Goal: Transaction & Acquisition: Purchase product/service

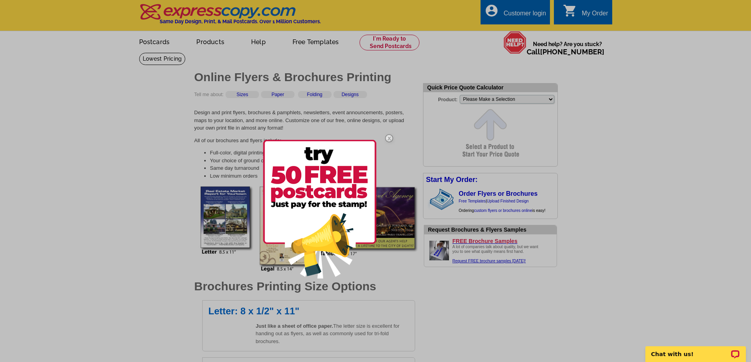
click at [542, 100] on div at bounding box center [375, 181] width 751 height 362
click at [551, 100] on div at bounding box center [375, 181] width 751 height 362
click at [390, 136] on img at bounding box center [389, 138] width 23 height 23
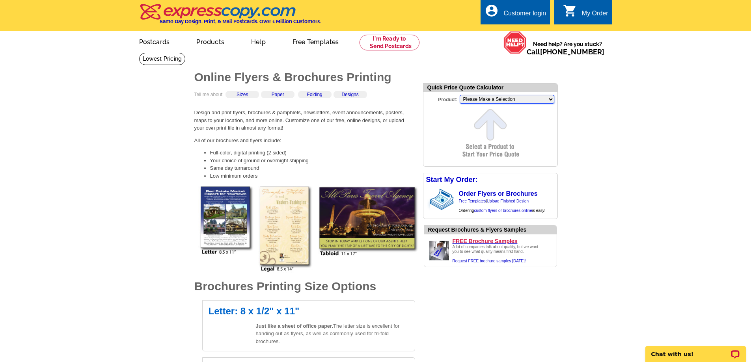
click at [550, 98] on select "Please Make a Selection Jumbo Postcard (5.5" x 8.5") Regular Postcard (4.25" x …" at bounding box center [507, 99] width 95 height 9
select select "6"
click at [460, 96] on select "Please Make a Selection Jumbo Postcard (5.5" x 8.5") Regular Postcard (4.25" x …" at bounding box center [507, 99] width 95 height 9
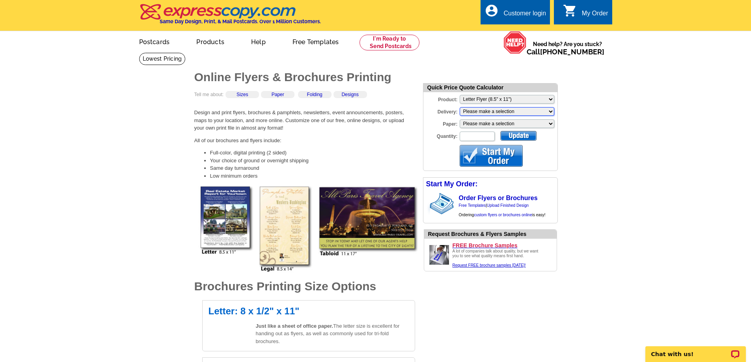
click at [552, 113] on select "Please make a selection Print + Address+USPS First Class Print-Only+Shipped To …" at bounding box center [507, 111] width 95 height 9
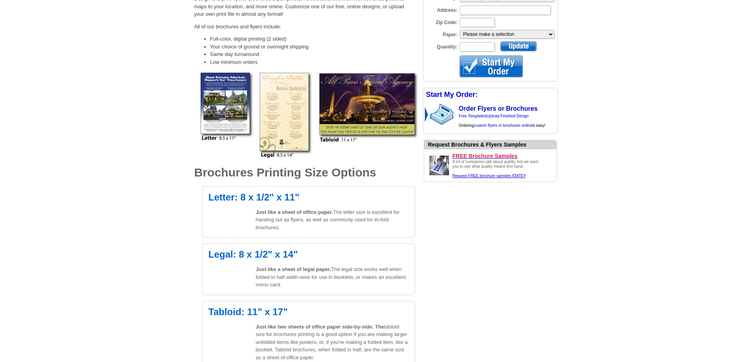
scroll to position [118, 0]
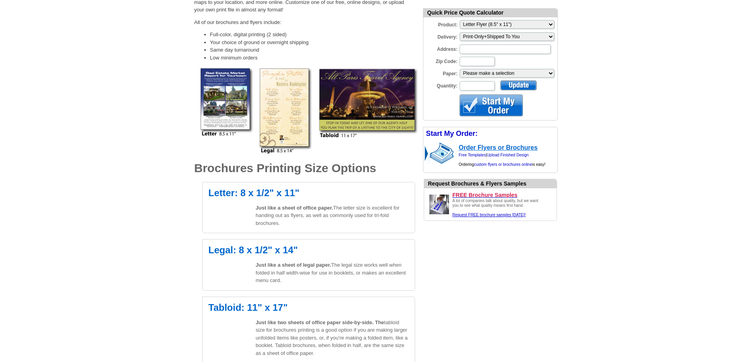
click at [523, 149] on link "Order Flyers or Brochures" at bounding box center [498, 147] width 79 height 7
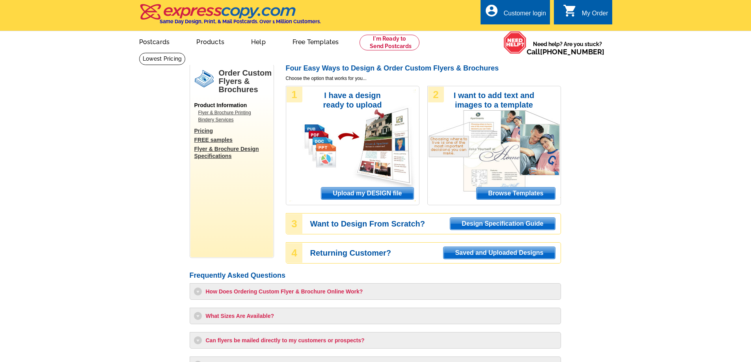
click at [245, 113] on link "Flyer & Brochure Printing" at bounding box center [233, 112] width 71 height 7
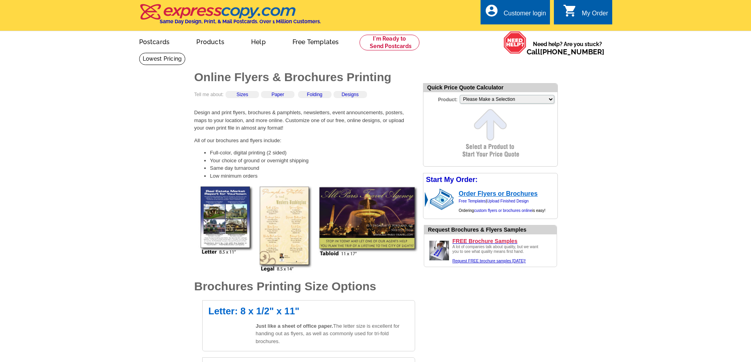
scroll to position [158, 0]
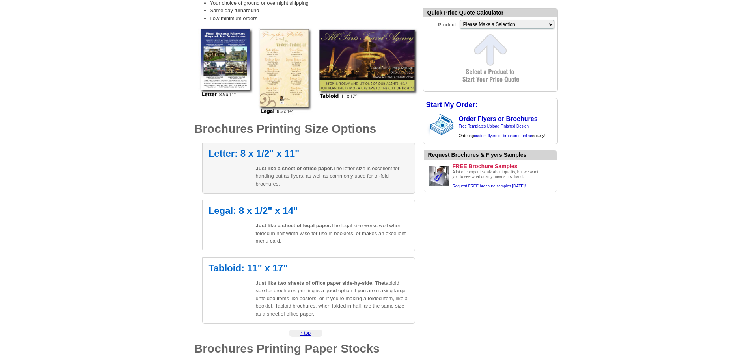
click at [283, 155] on h2 "Letter: 8 x 1/2" x 11"" at bounding box center [309, 153] width 200 height 9
select select "6"
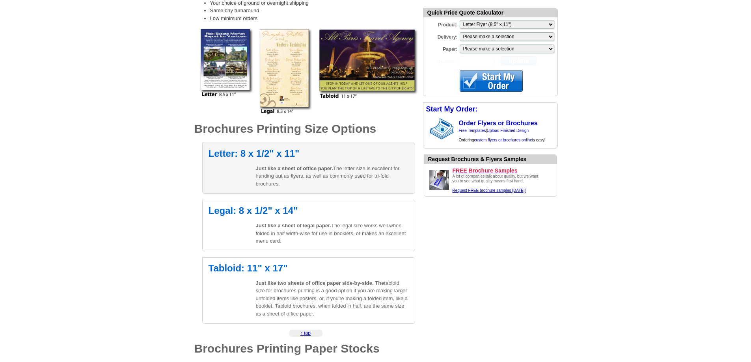
click at [276, 177] on p "Just like a sheet of office paper. The letter size is excellent for handing out…" at bounding box center [332, 176] width 153 height 23
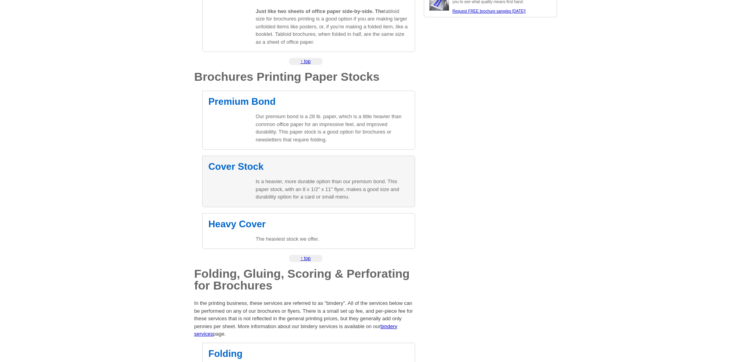
scroll to position [434, 0]
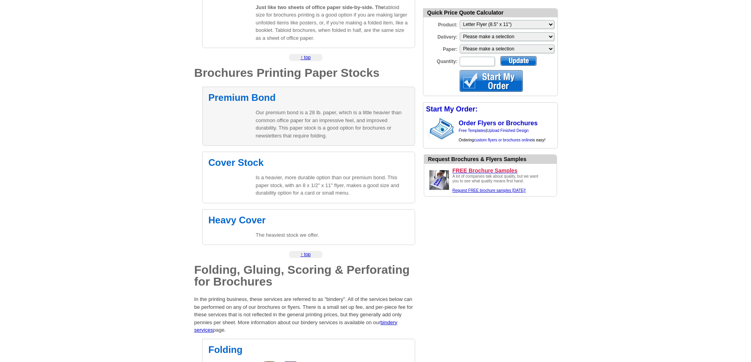
click at [303, 130] on p "Our premium bond is a 28 lb. paper, which is a little heavier than common offic…" at bounding box center [332, 124] width 153 height 31
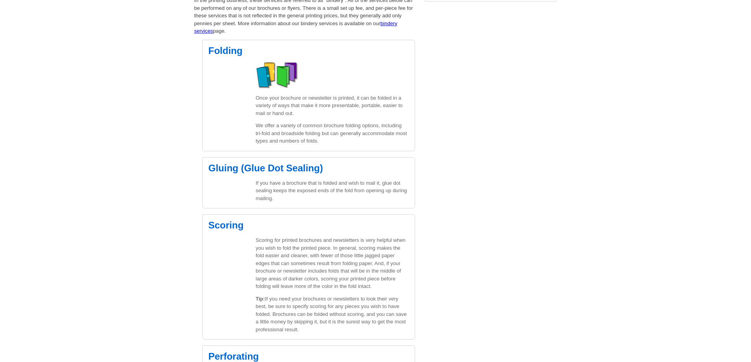
scroll to position [749, 0]
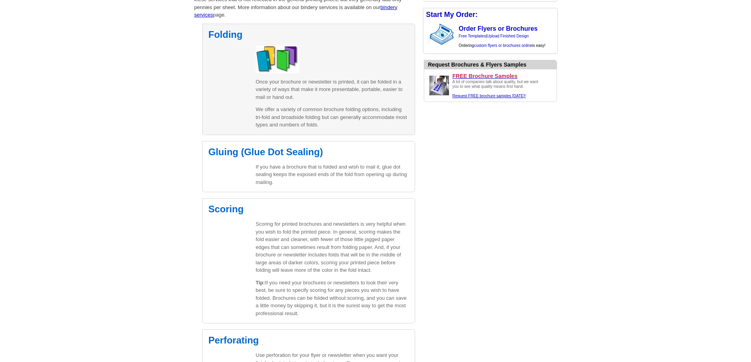
click at [303, 116] on p "We offer a variety of common brochure folding options, including tri-fold and b…" at bounding box center [332, 117] width 153 height 23
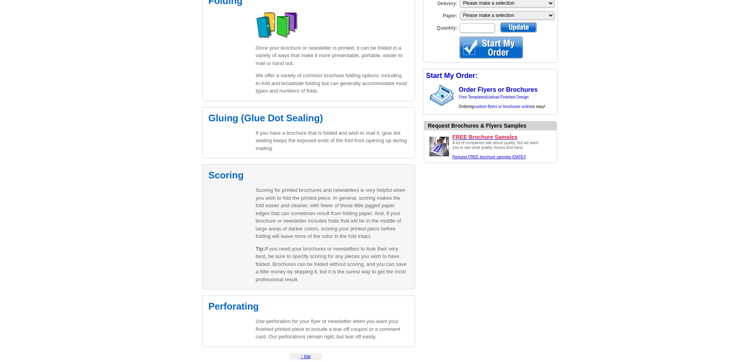
scroll to position [907, 0]
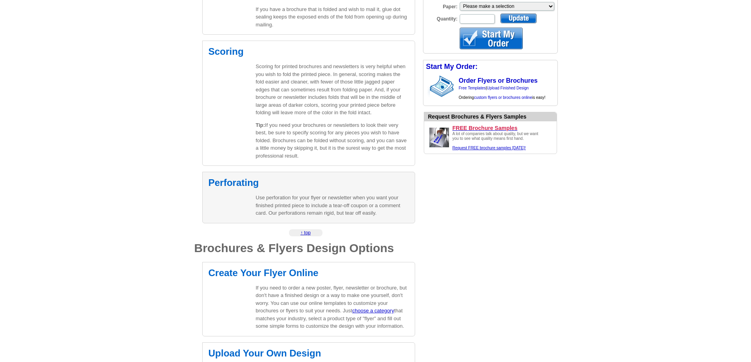
click at [337, 214] on p "Use perforation for your flyer or newsletter when you want your finished printe…" at bounding box center [332, 205] width 153 height 23
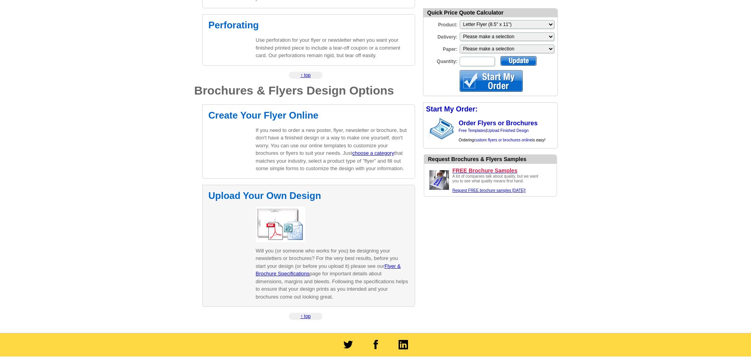
scroll to position [1205, 0]
